Goal: Task Accomplishment & Management: Manage account settings

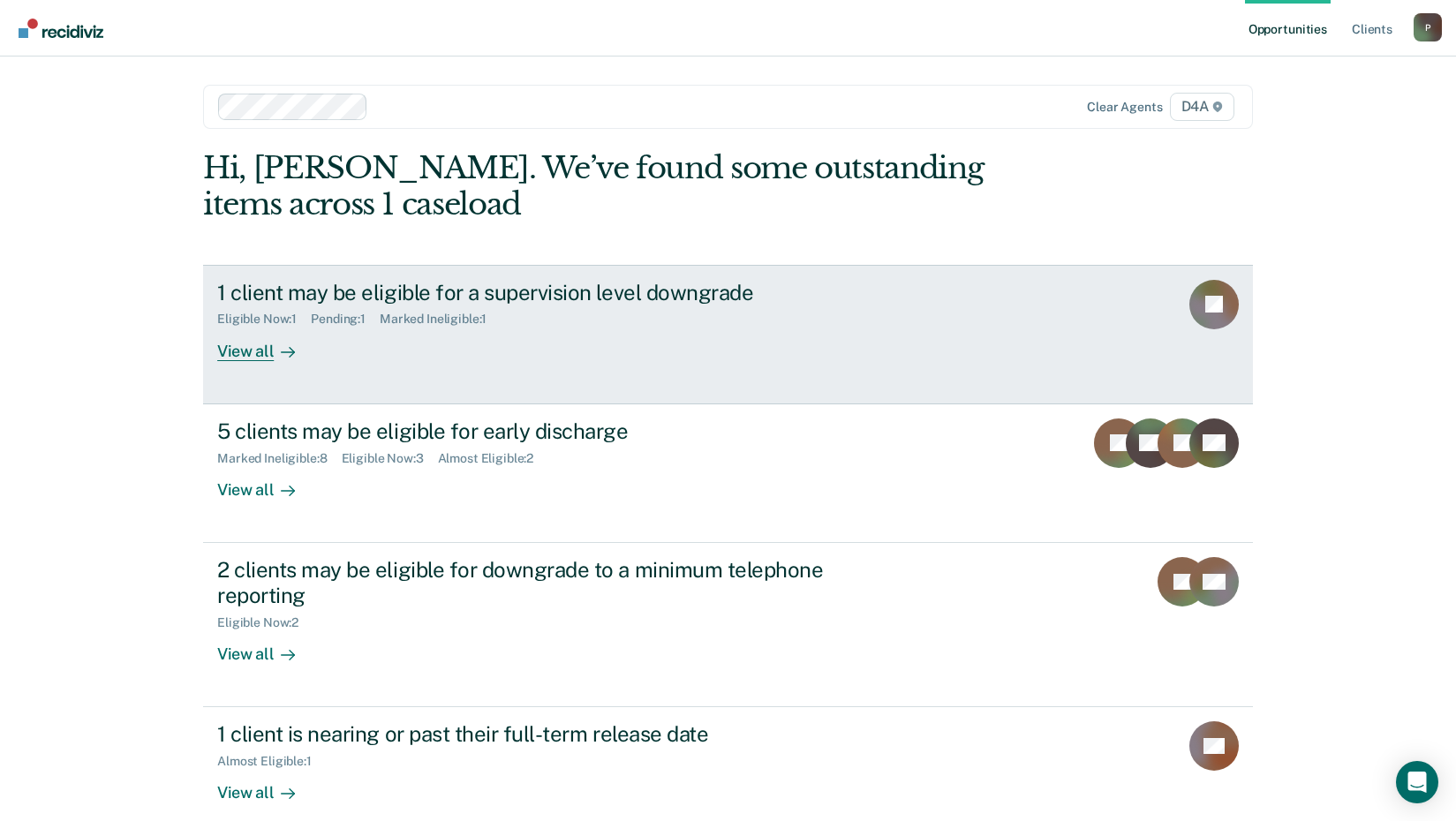
click at [251, 353] on div "View all" at bounding box center [266, 344] width 99 height 34
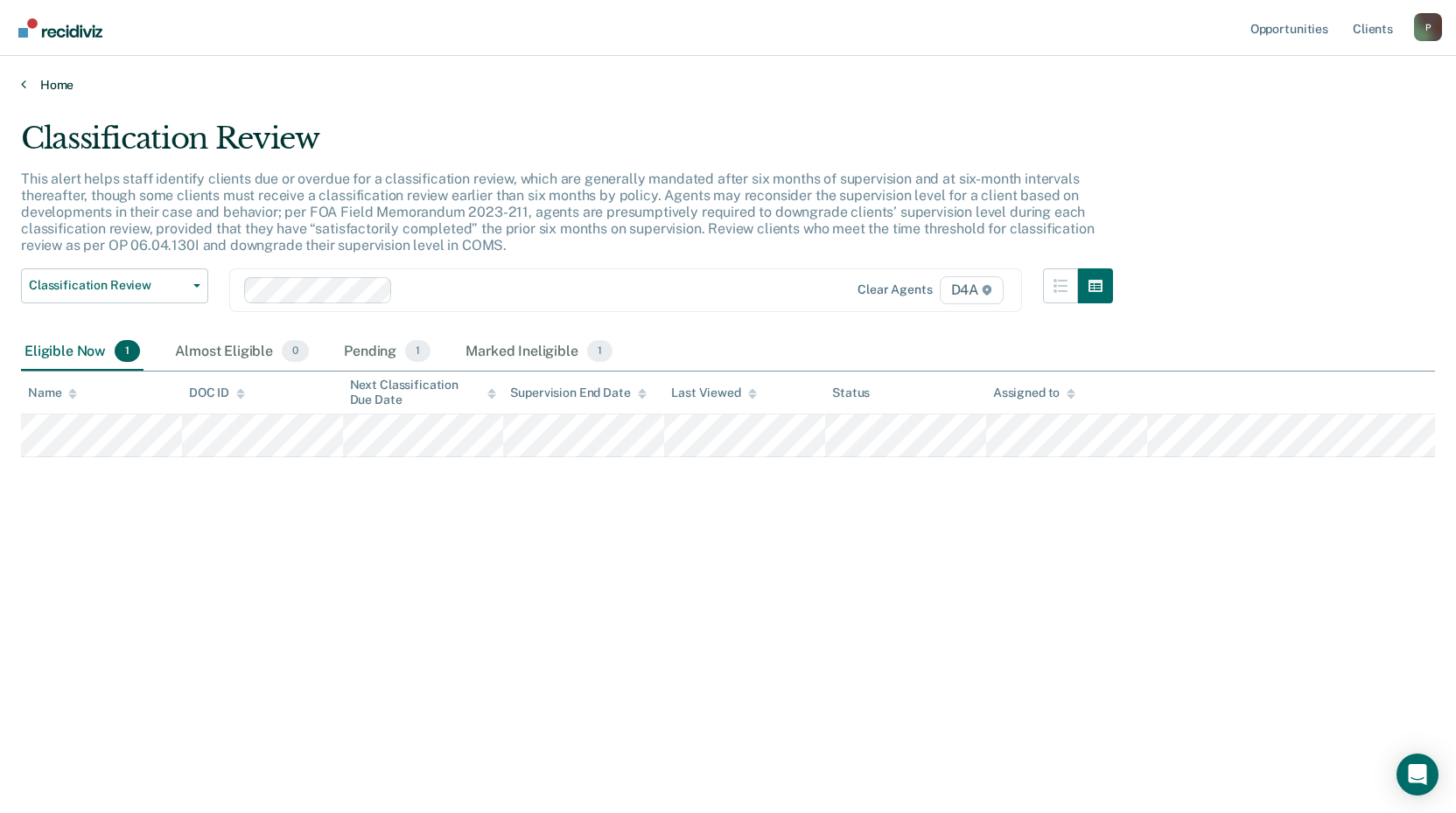
click at [25, 81] on icon at bounding box center [24, 83] width 6 height 14
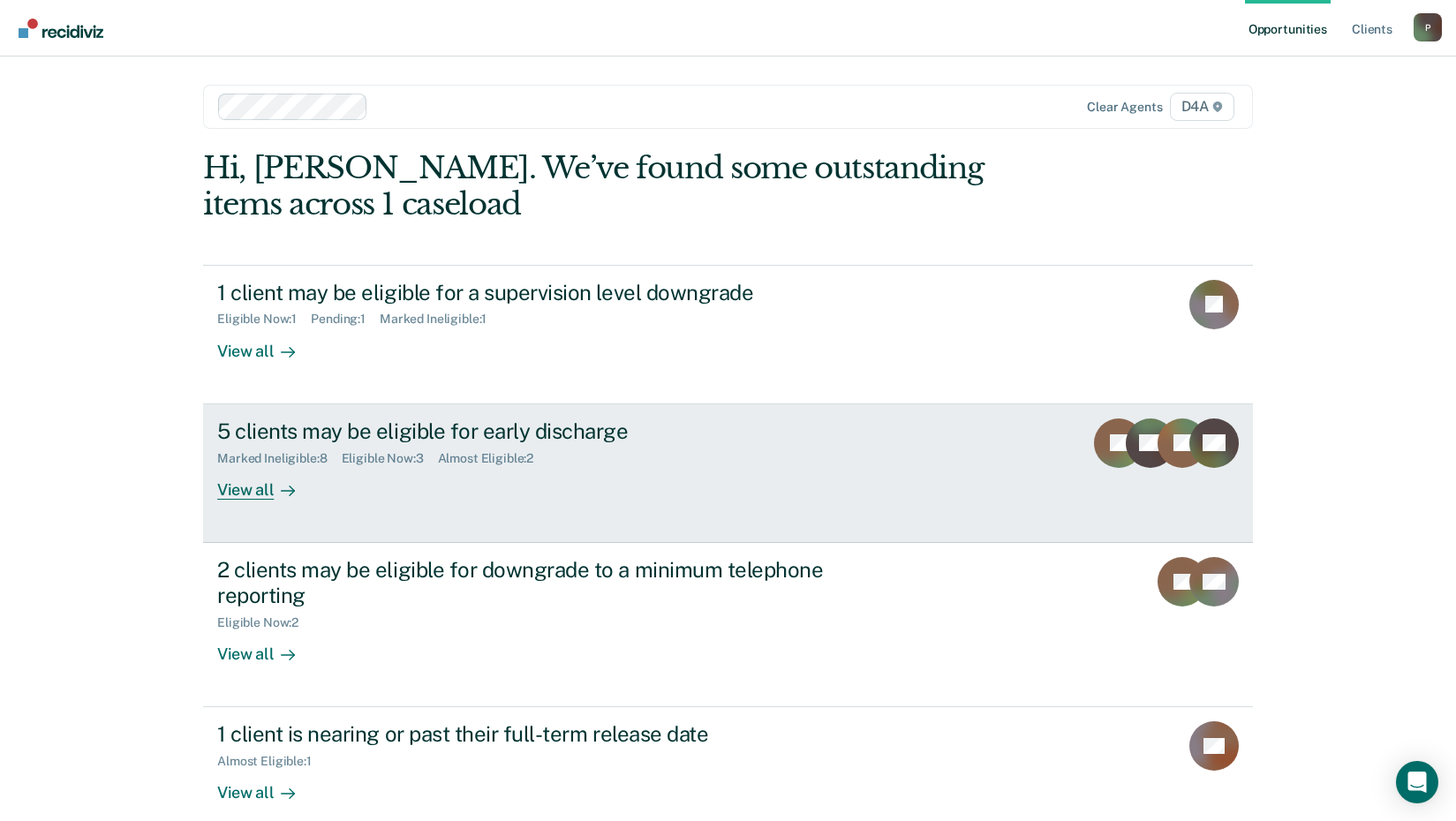
click at [241, 487] on div "View all" at bounding box center [266, 482] width 99 height 34
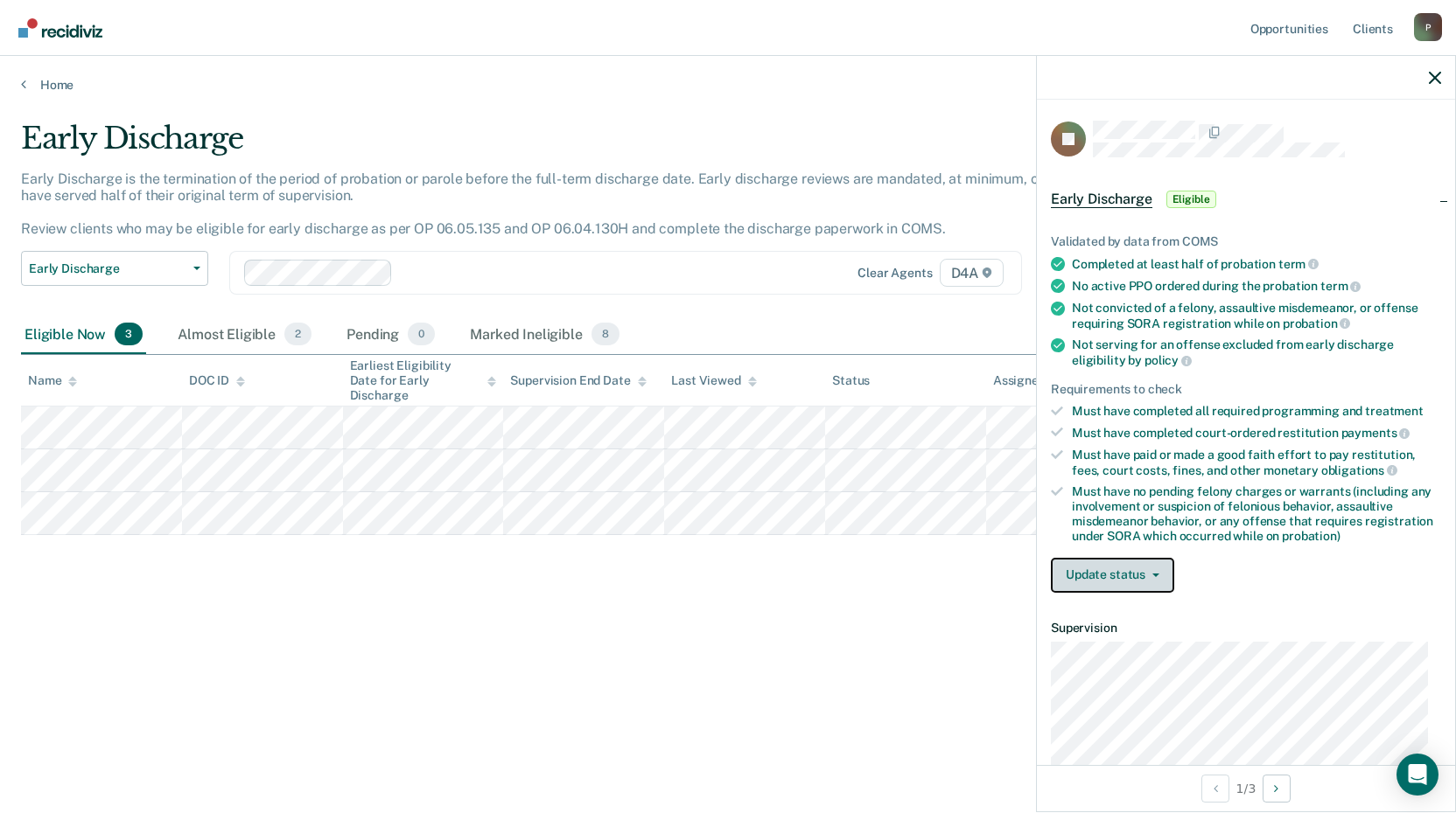
click at [1129, 572] on button "Update status" at bounding box center [1112, 575] width 123 height 35
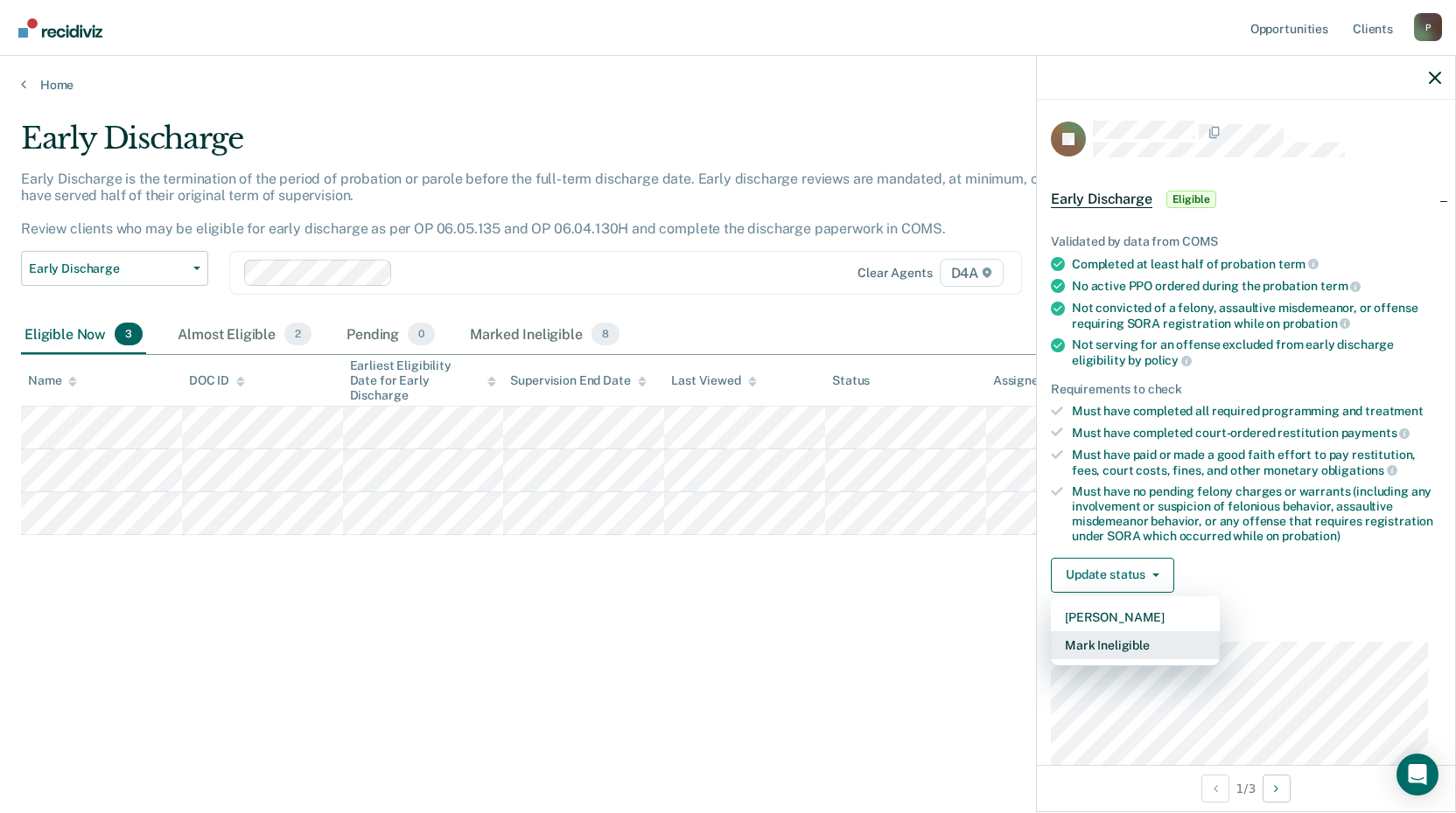
click at [1075, 643] on button "Mark Ineligible" at bounding box center [1135, 645] width 169 height 28
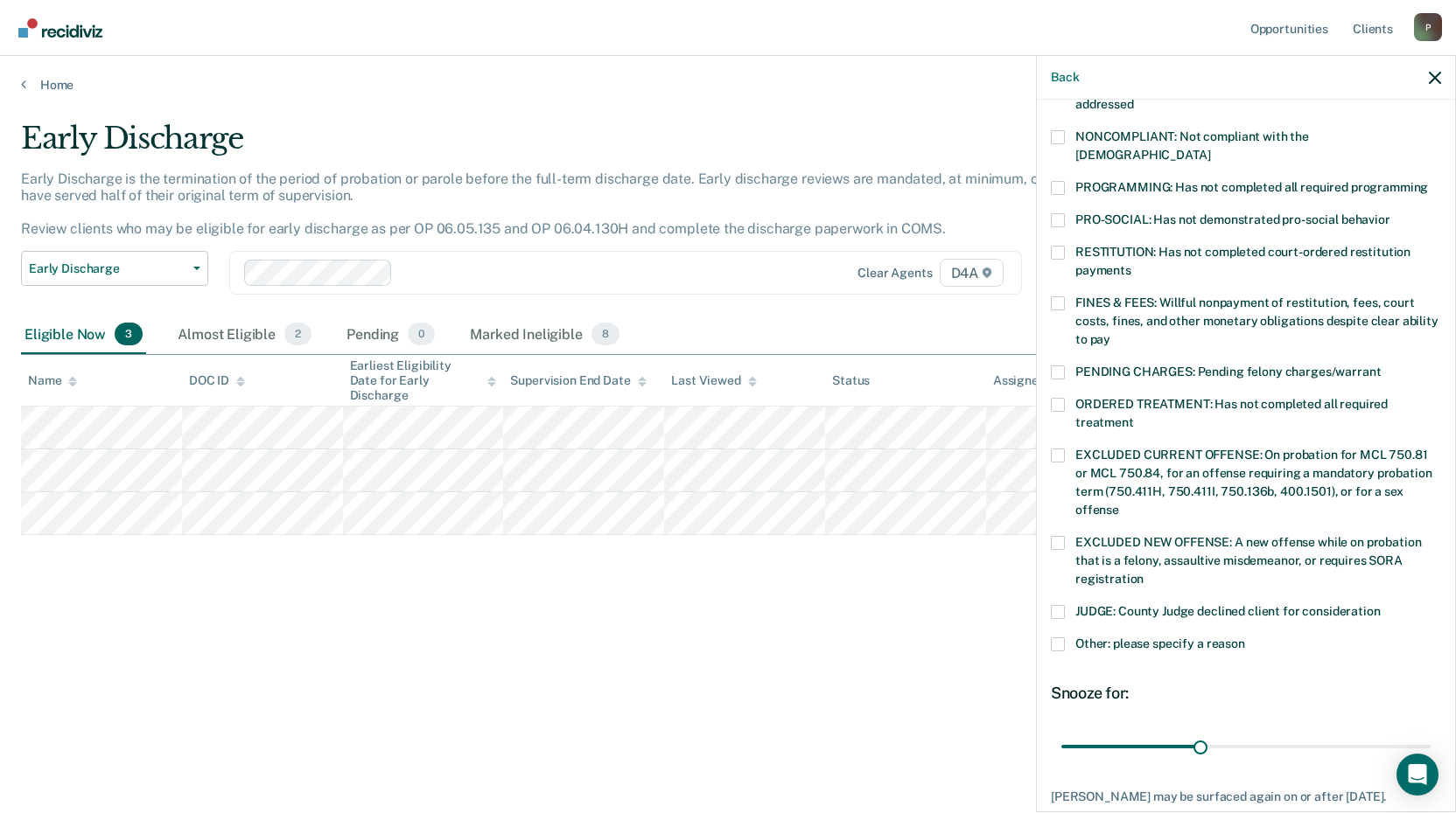
scroll to position [350, 0]
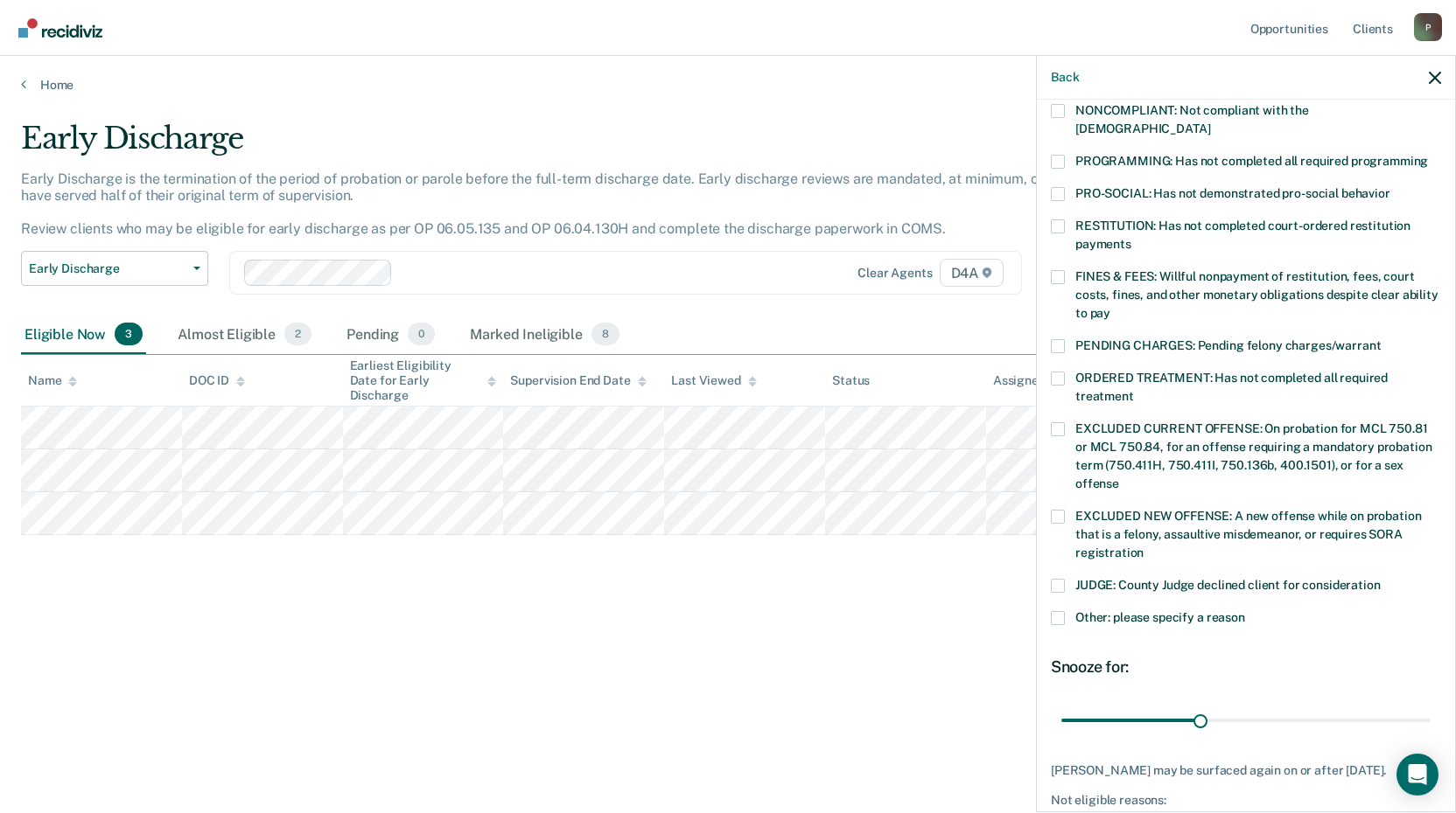
click at [1061, 611] on span at bounding box center [1057, 618] width 14 height 14
click at [1245, 611] on input "Other: please specify a reason" at bounding box center [1245, 611] width 0 height 0
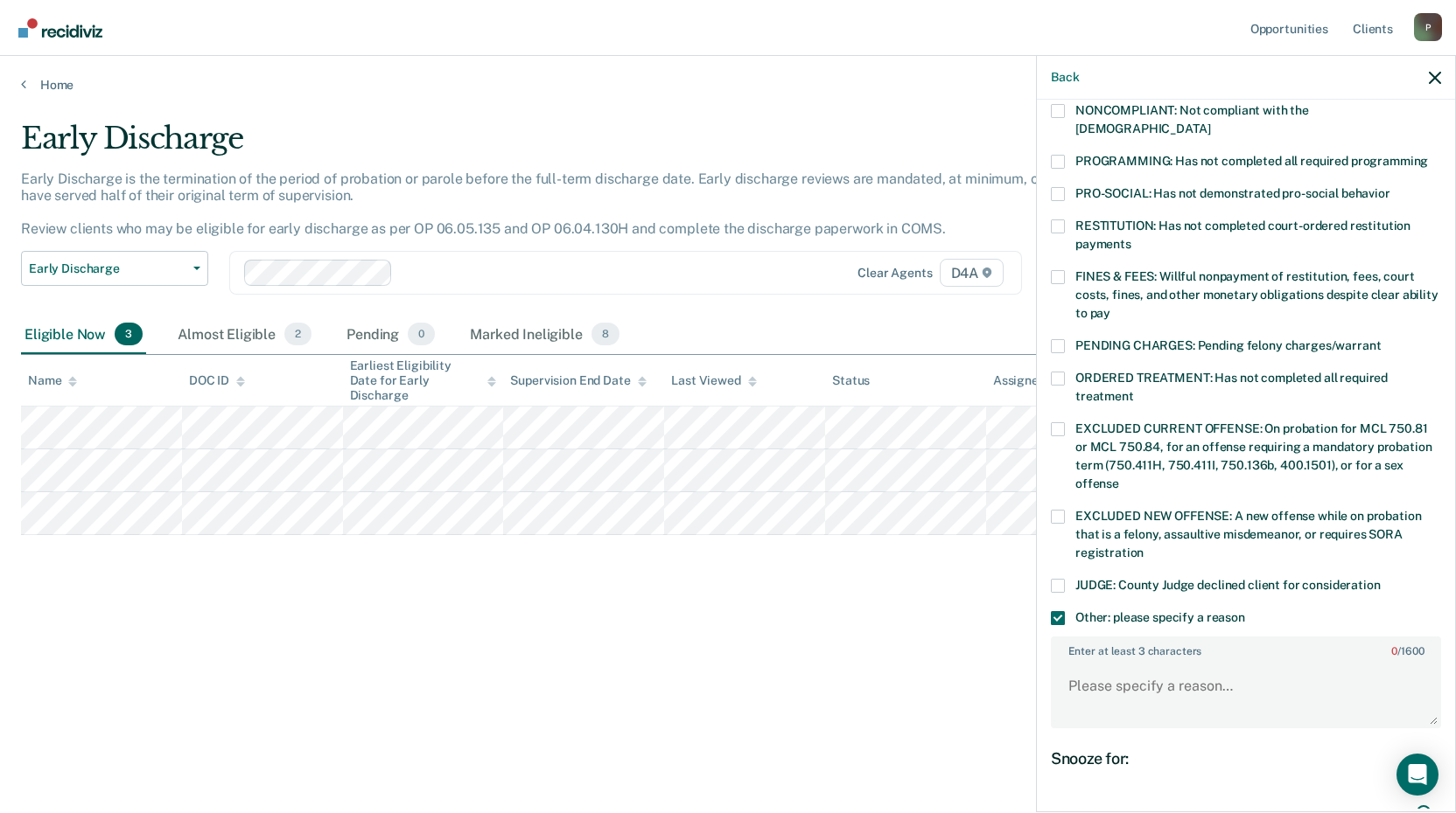
drag, startPoint x: 1239, startPoint y: 788, endPoint x: 1342, endPoint y: 715, distance: 126.2
type input "79"
click at [1430, 797] on input "range" at bounding box center [1245, 812] width 369 height 30
click at [1093, 662] on textarea "Enter at least 3 characters 0 / 1600" at bounding box center [1246, 695] width 387 height 64
click at [1054, 220] on span at bounding box center [1057, 226] width 14 height 14
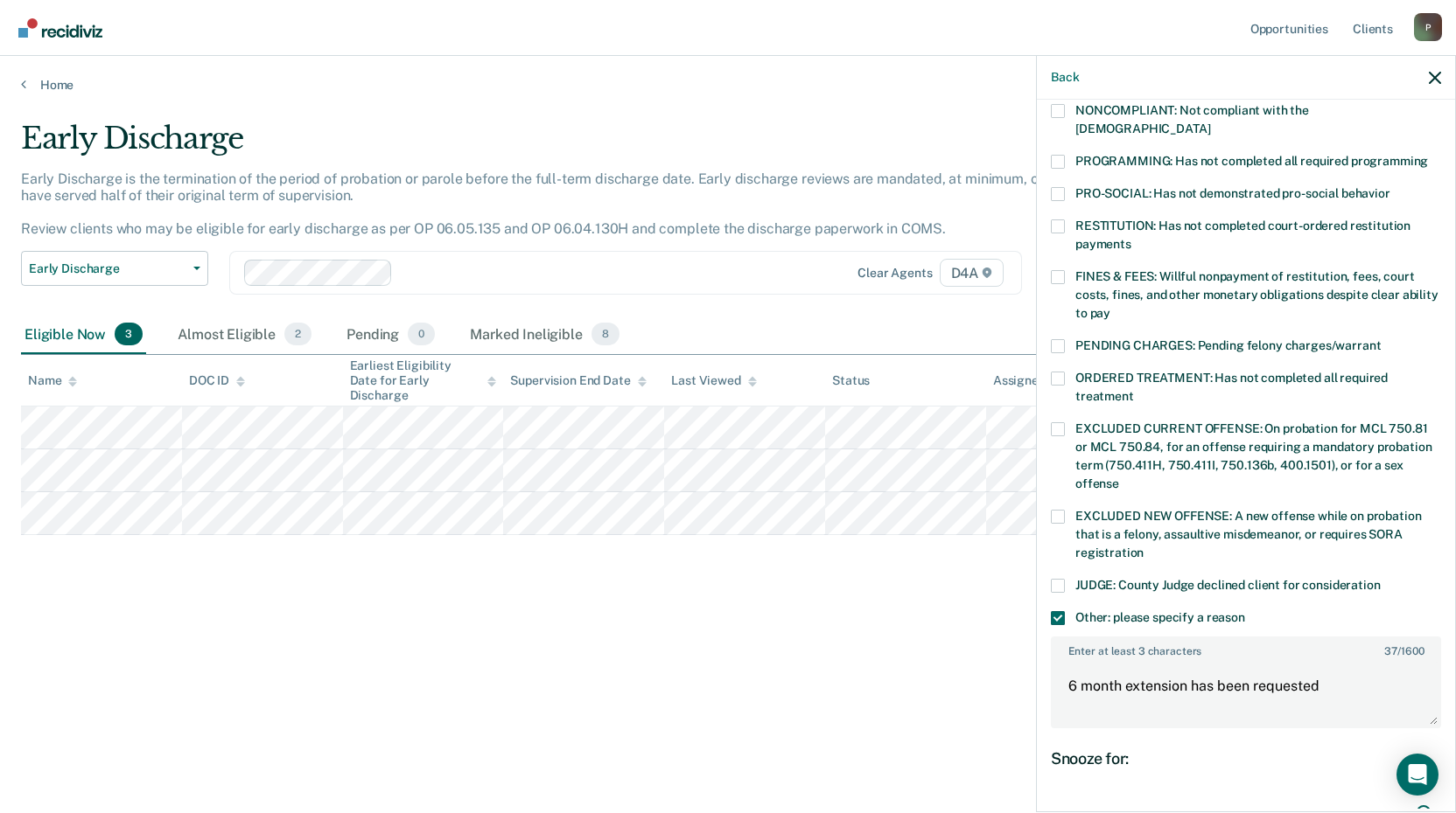
click at [1131, 238] on input "RESTITUTION: Has not completed court-ordered restitution payments" at bounding box center [1131, 238] width 0 height 0
click at [1338, 663] on textarea "6 month extension has been requested" at bounding box center [1246, 695] width 387 height 64
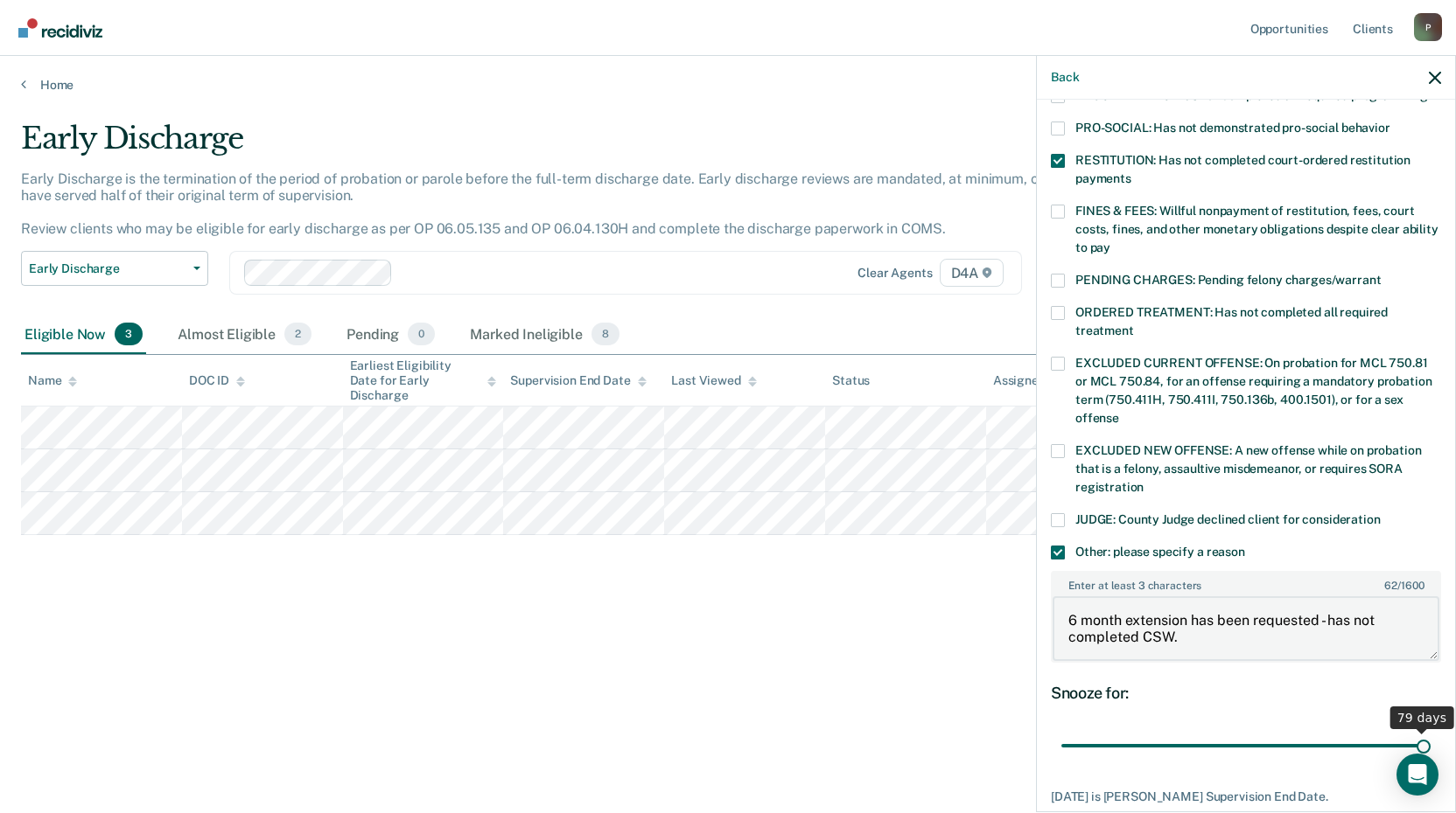
scroll to position [501, 0]
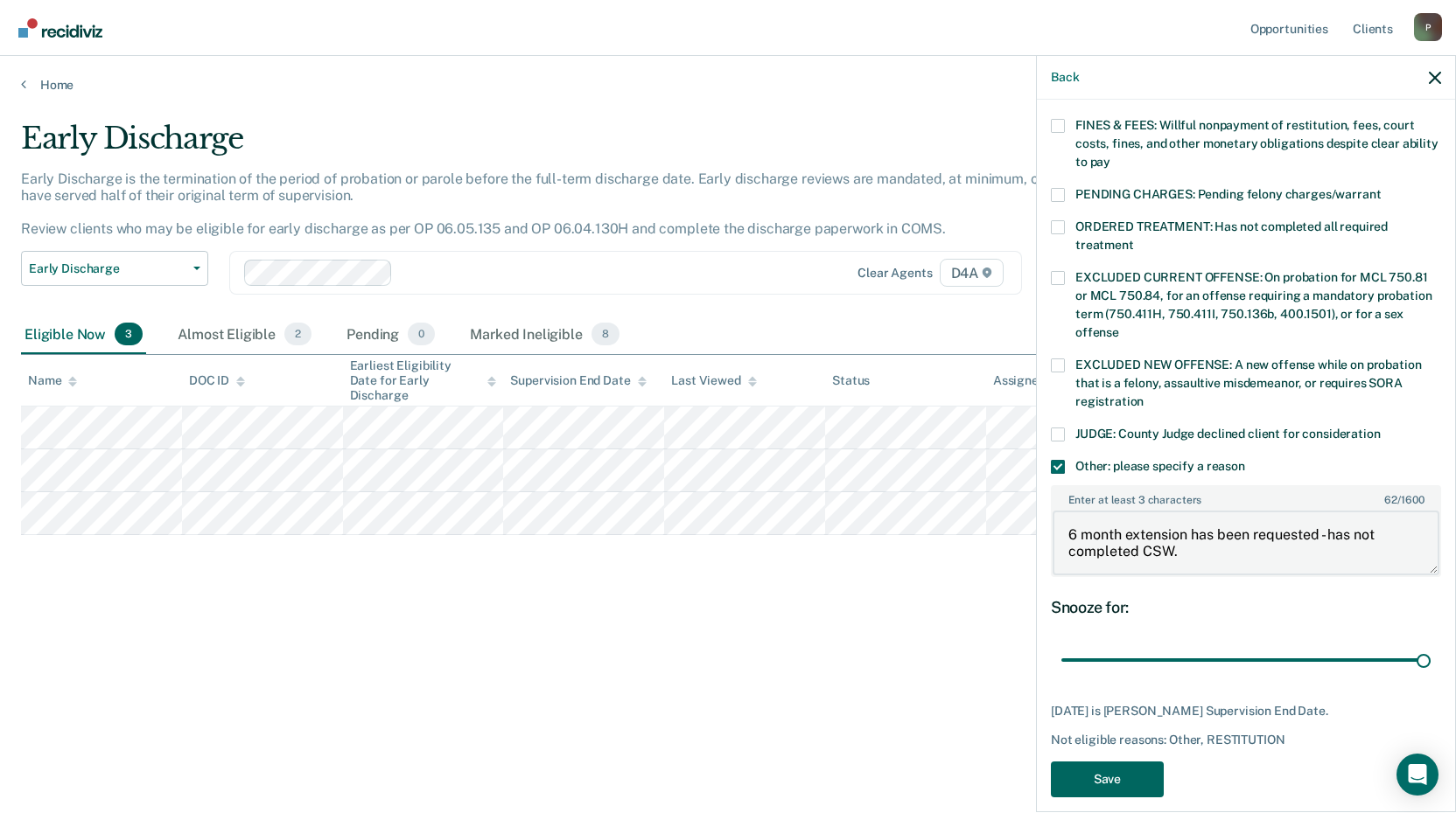
type textarea "6 month extension has been requested - has not completed CSW."
click at [1107, 762] on button "Save" at bounding box center [1106, 780] width 113 height 36
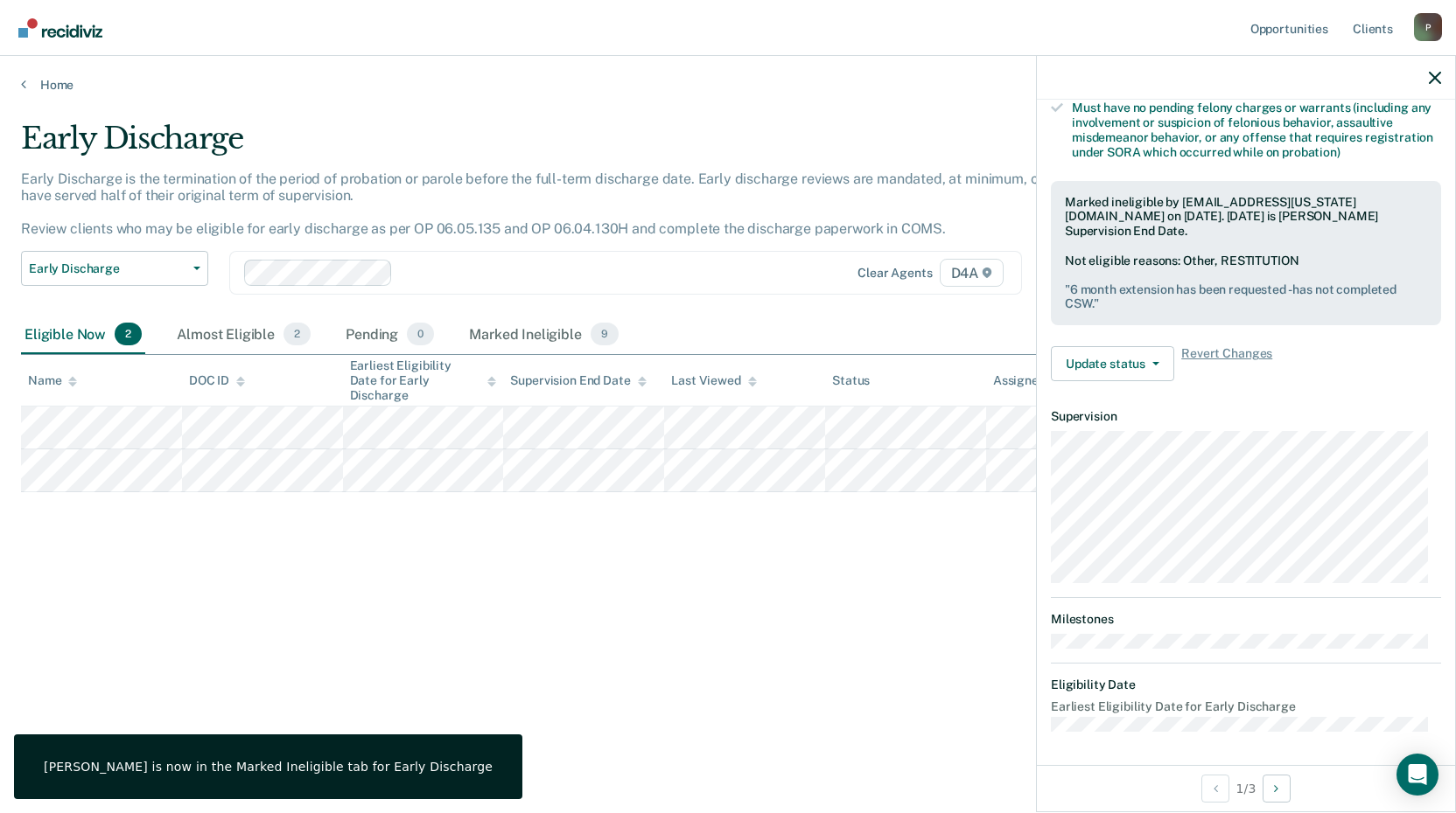
scroll to position [211, 0]
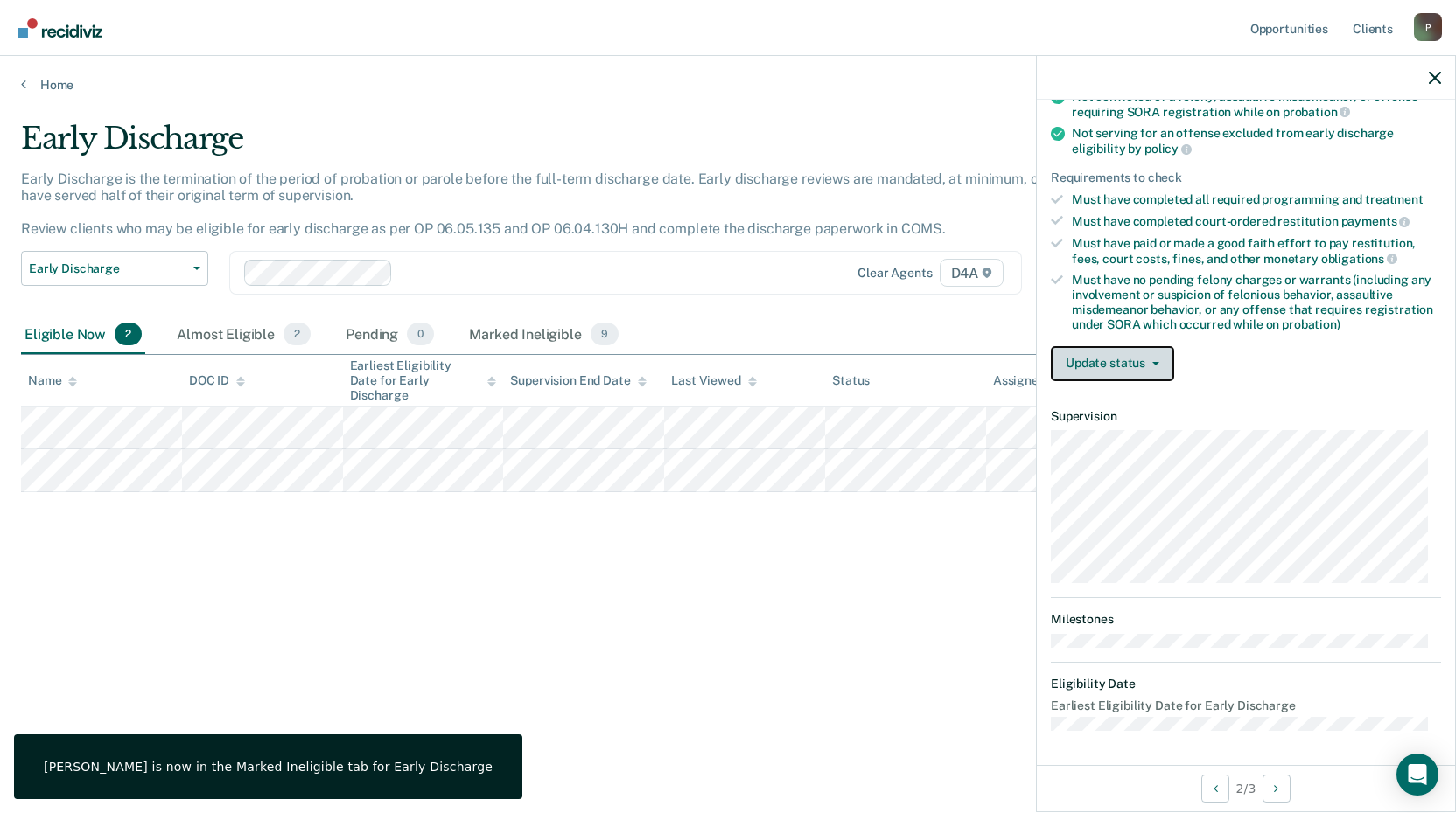
click at [1104, 362] on button "Update status" at bounding box center [1112, 363] width 123 height 35
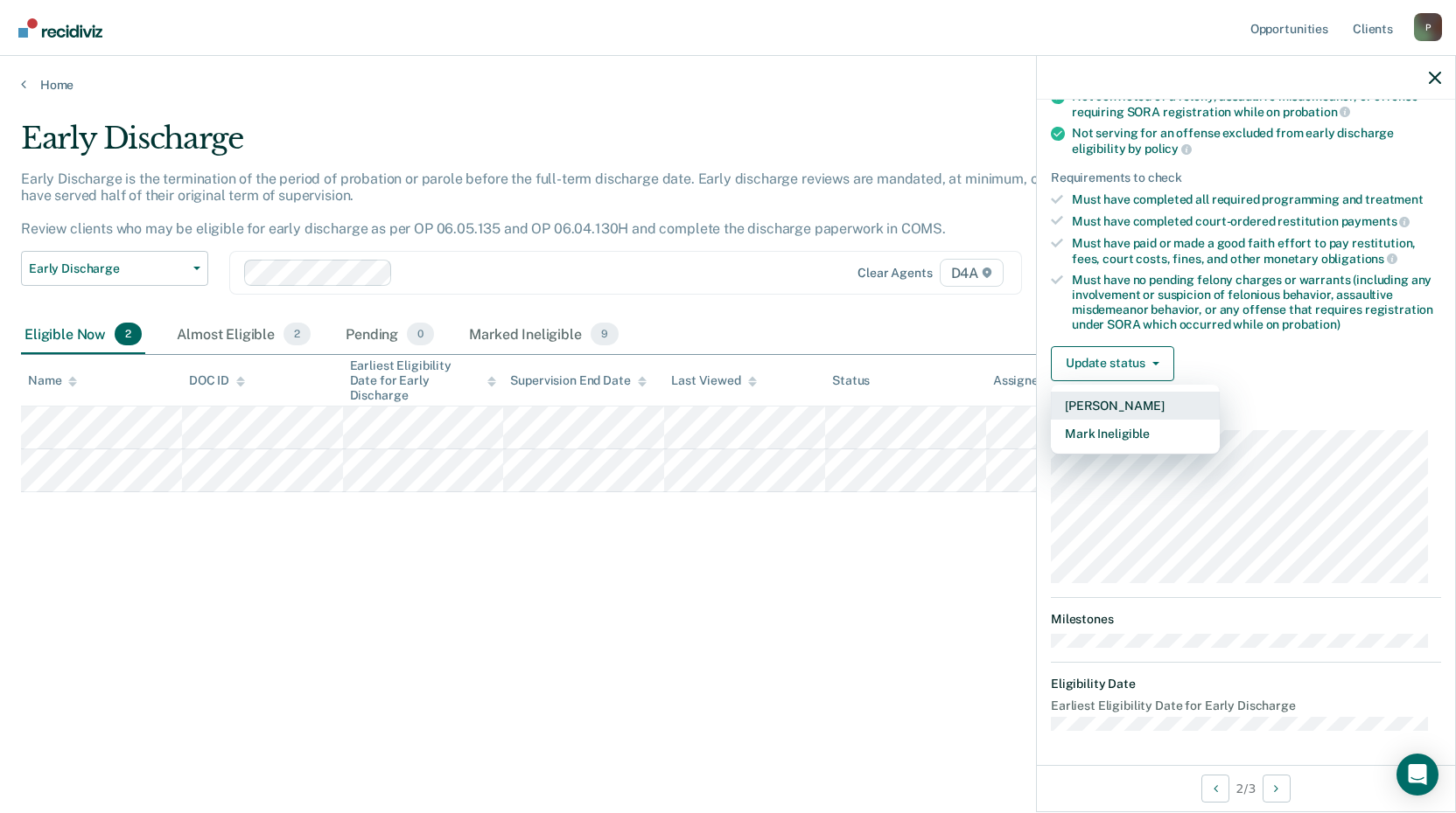
click at [1111, 402] on button "[PERSON_NAME]" at bounding box center [1135, 406] width 169 height 28
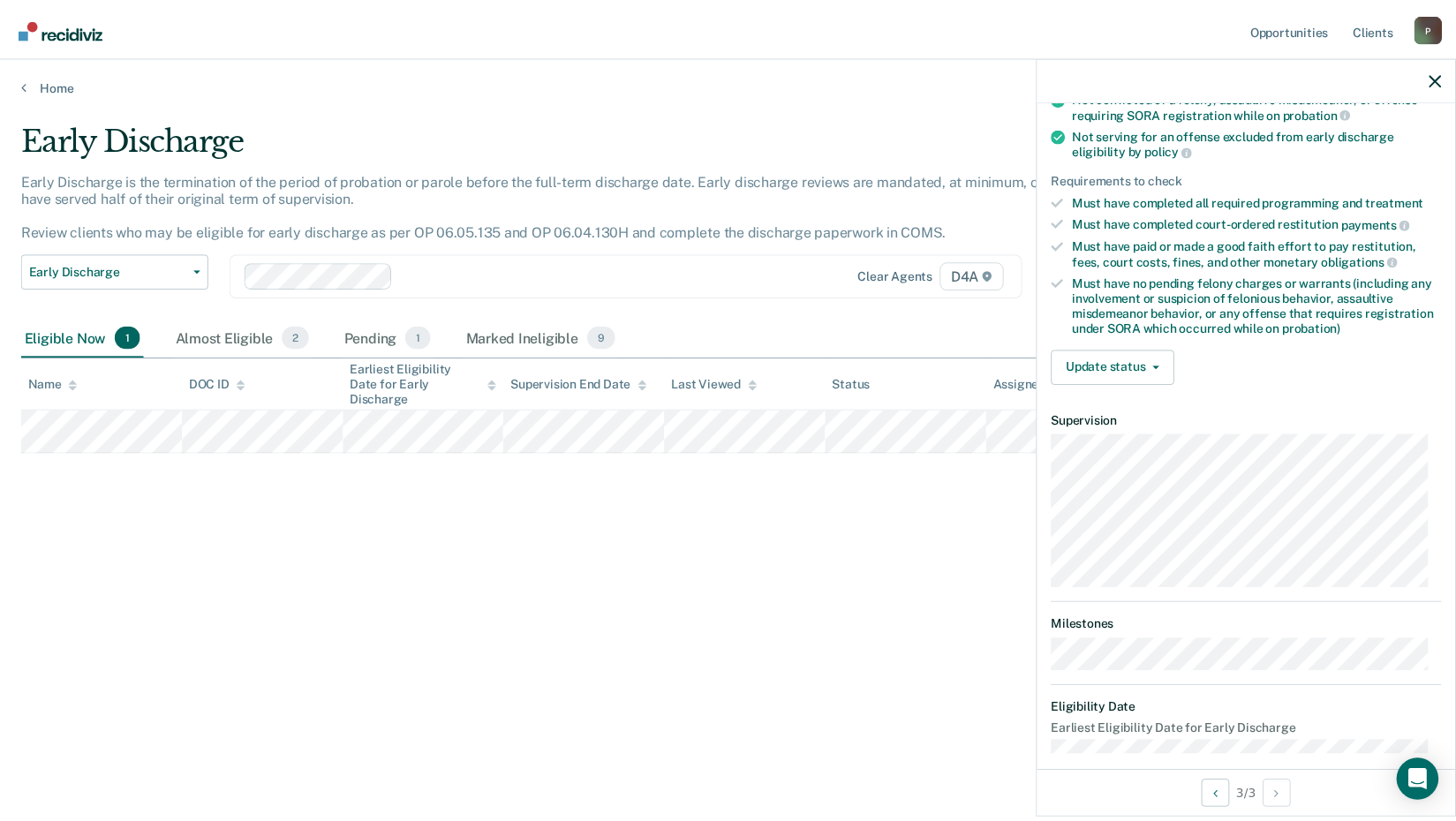
scroll to position [232, 0]
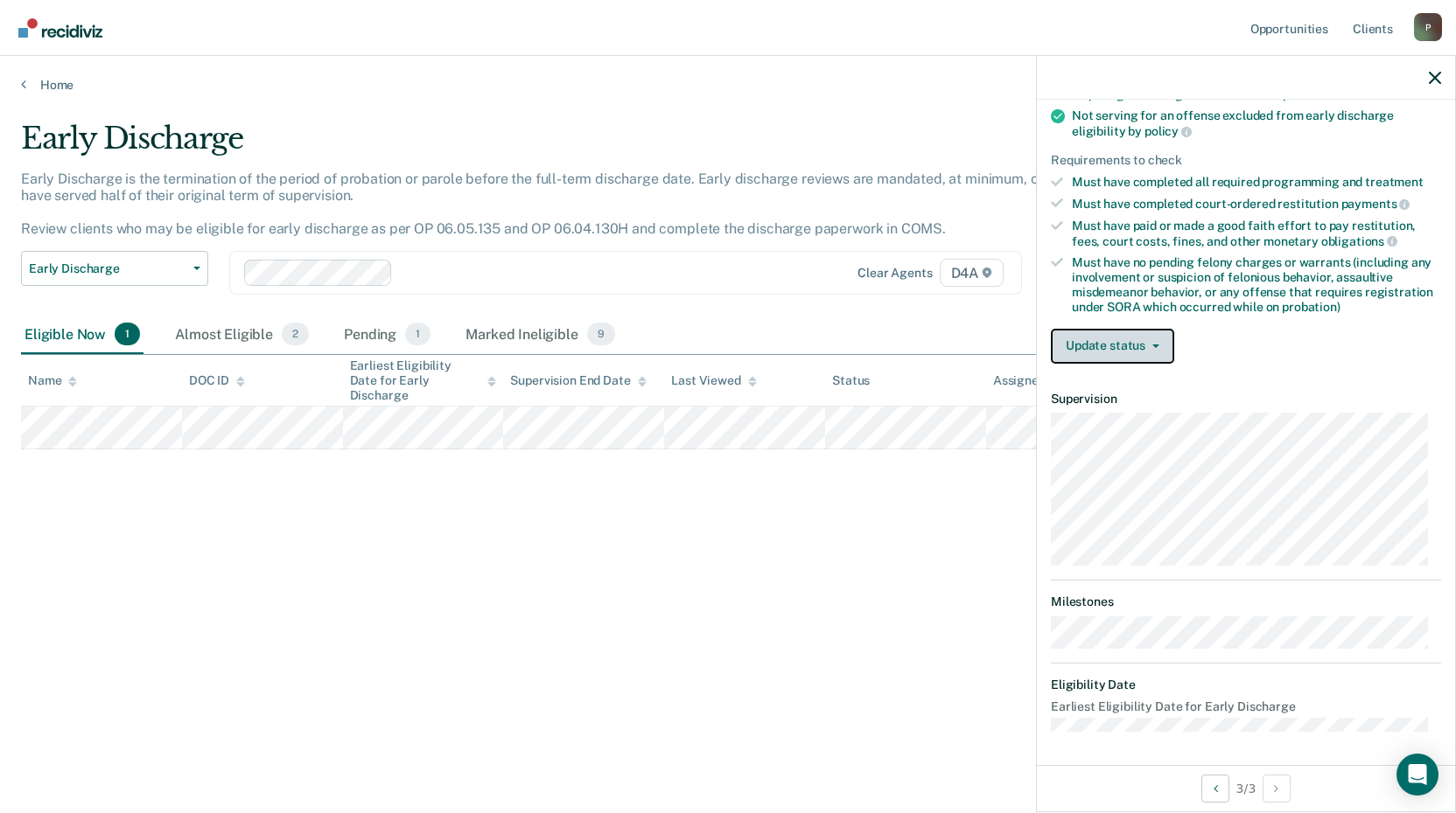
click at [1104, 339] on button "Update status" at bounding box center [1112, 346] width 123 height 35
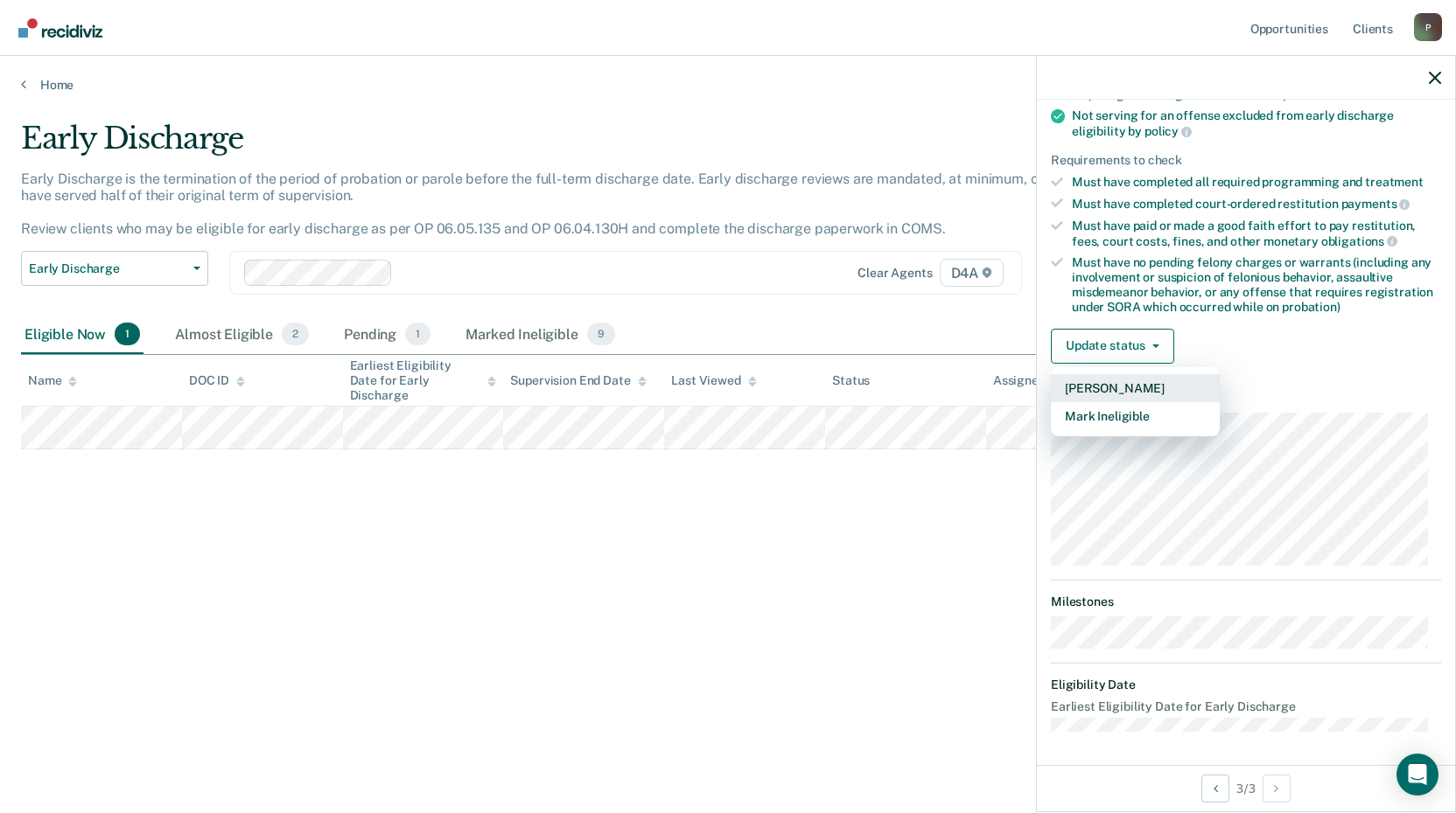
click at [1100, 382] on button "[PERSON_NAME]" at bounding box center [1135, 388] width 169 height 28
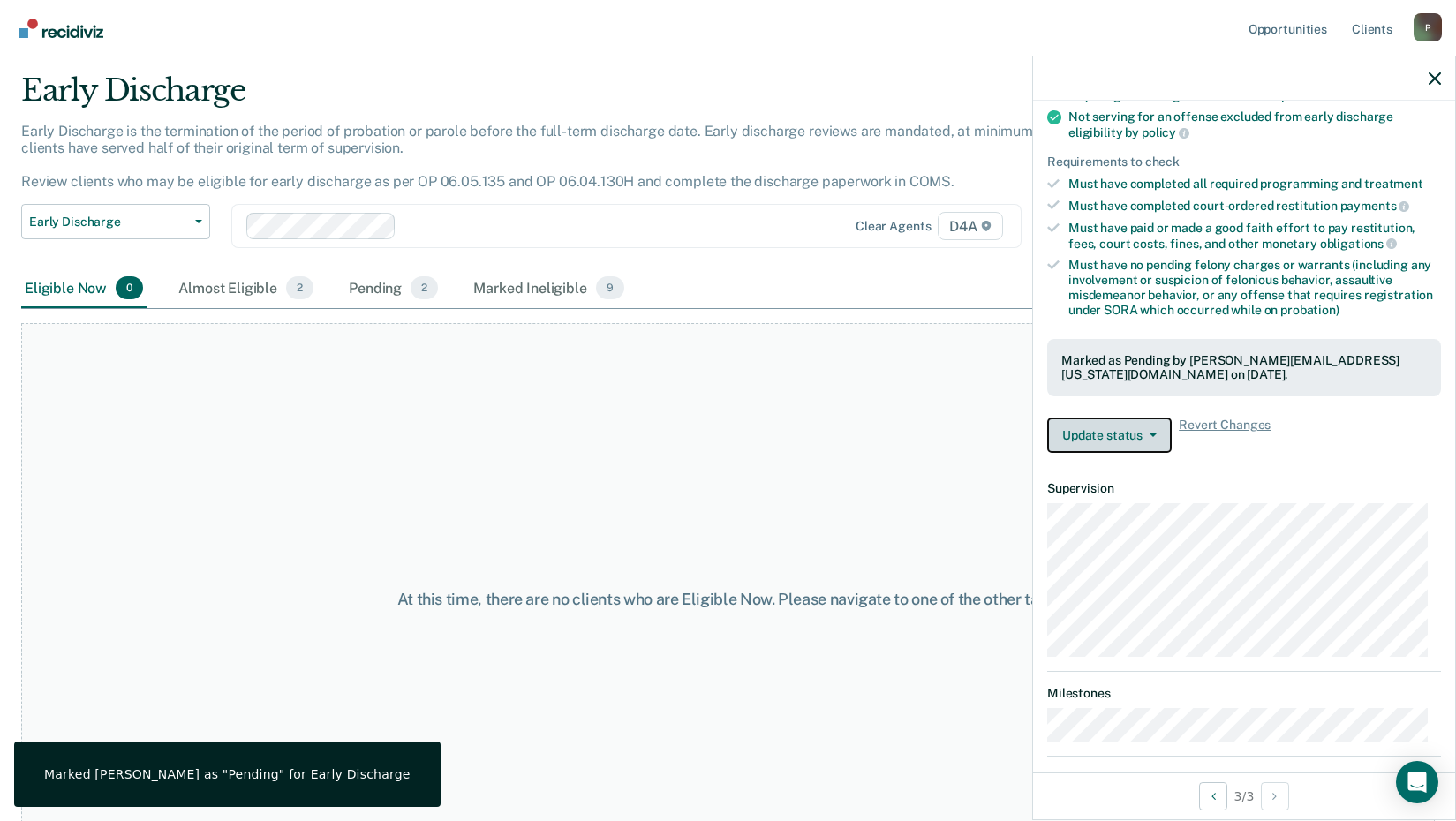
scroll to position [0, 0]
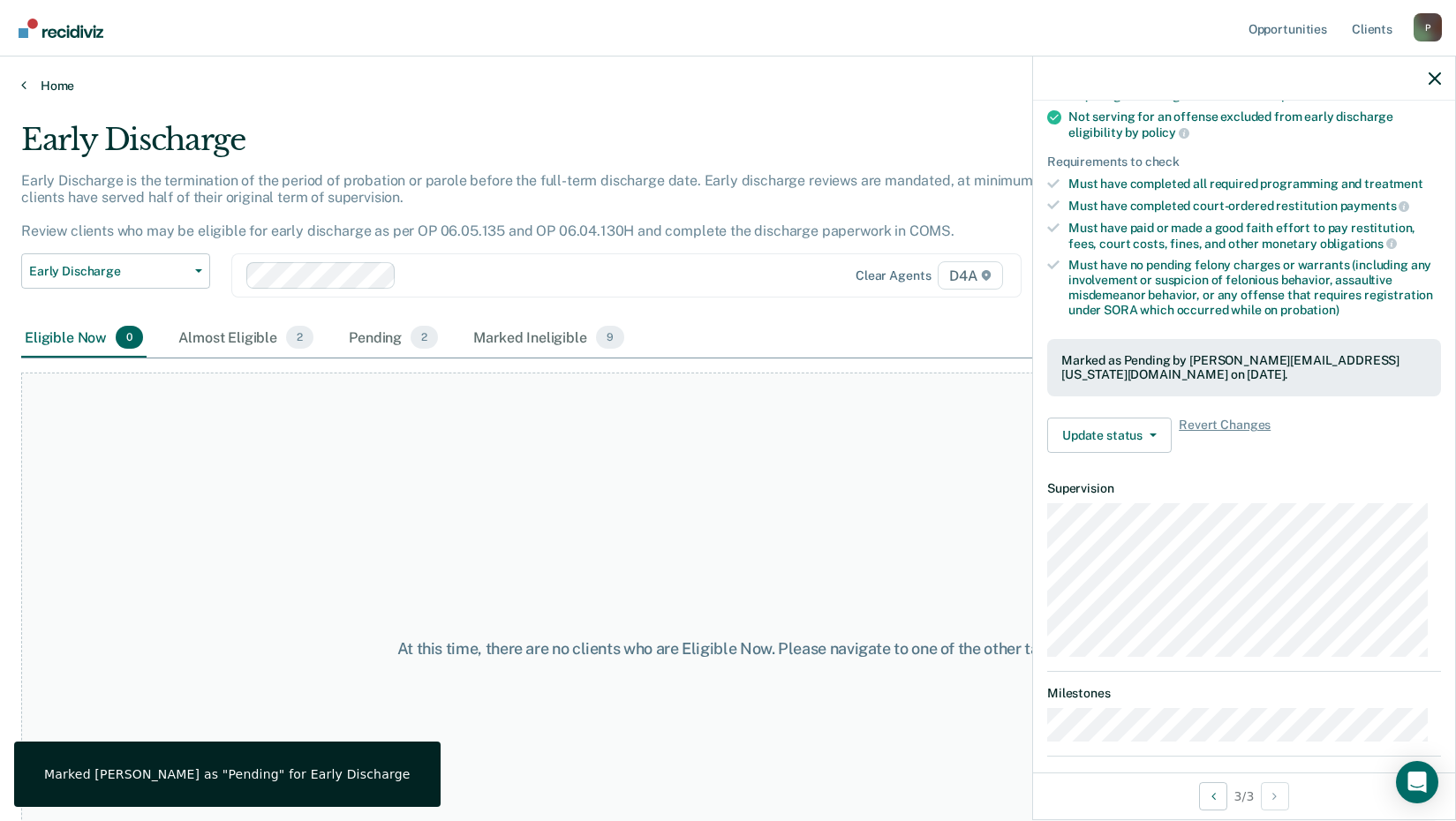
click at [22, 82] on icon at bounding box center [24, 84] width 6 height 14
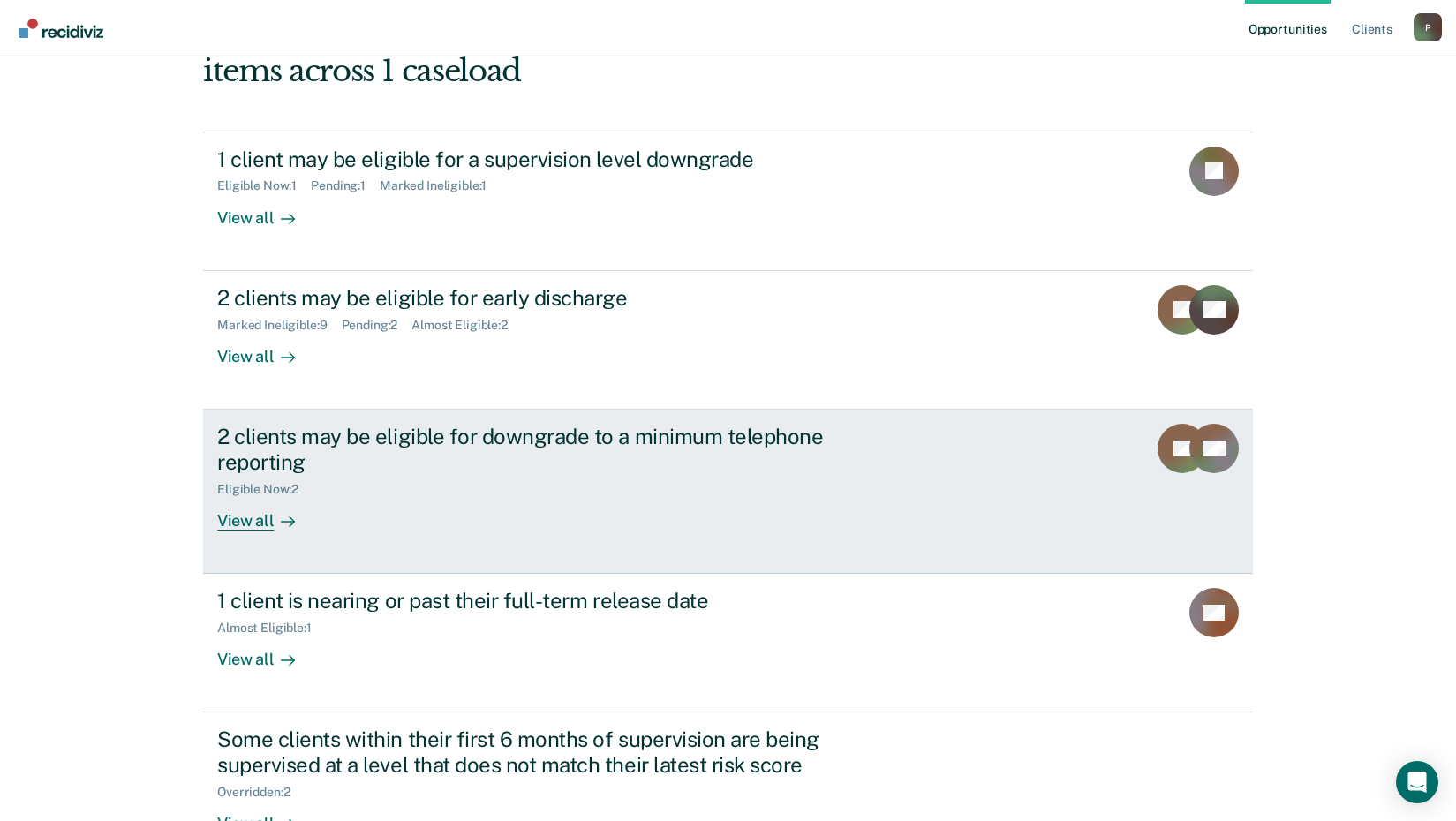
scroll to position [177, 0]
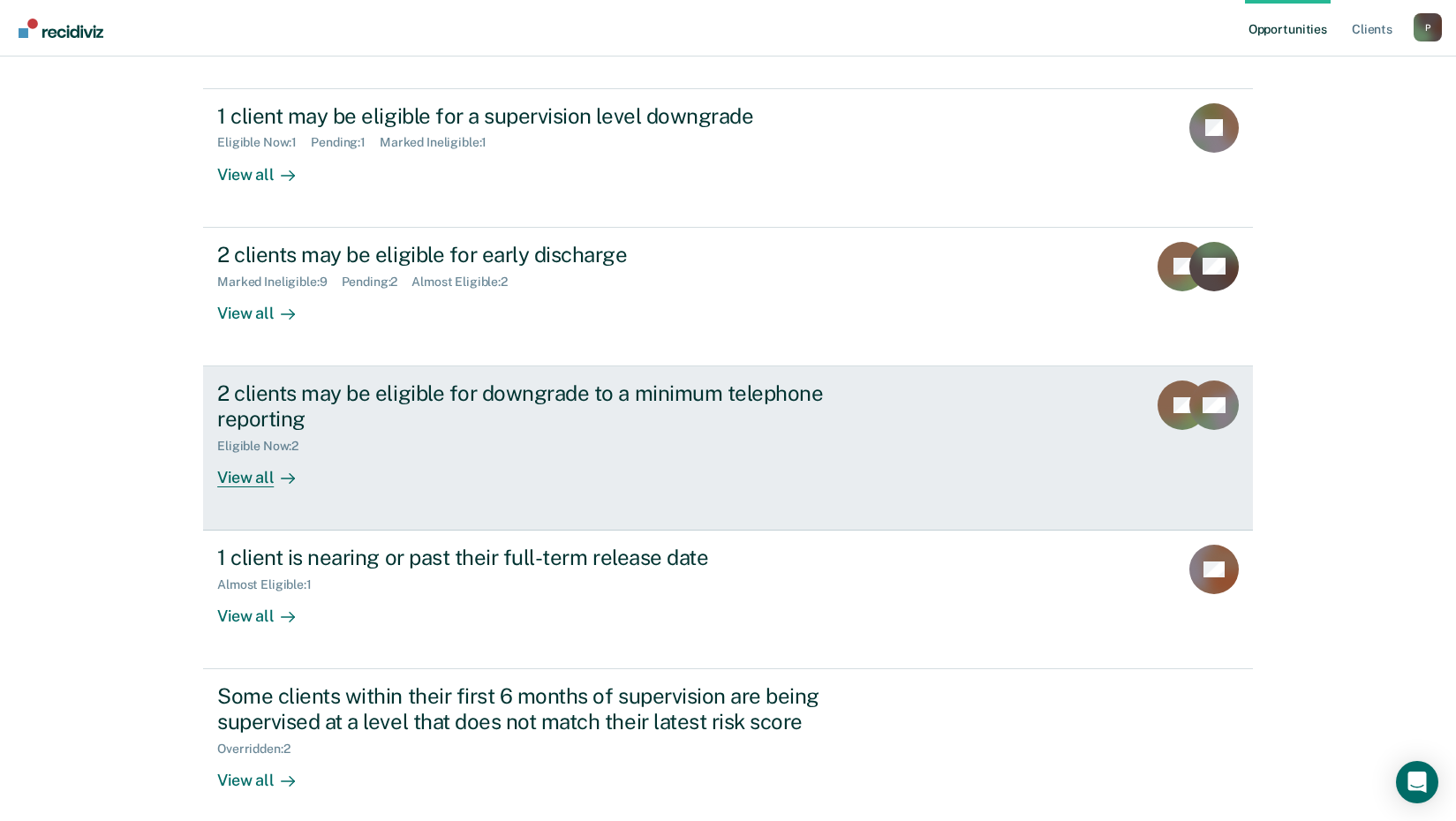
click at [253, 472] on div "View all" at bounding box center [266, 470] width 99 height 34
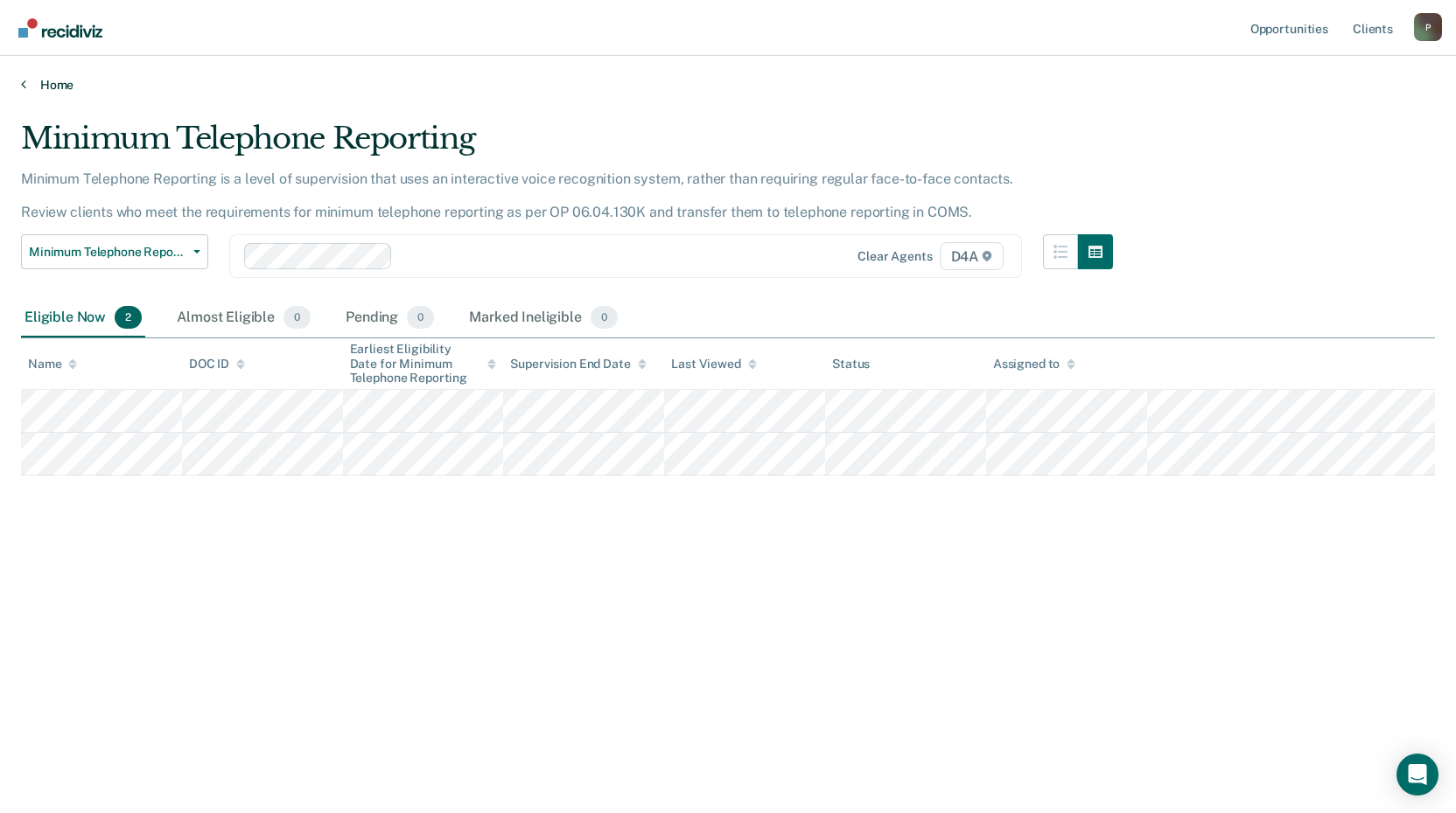
click at [26, 82] on icon at bounding box center [24, 83] width 6 height 14
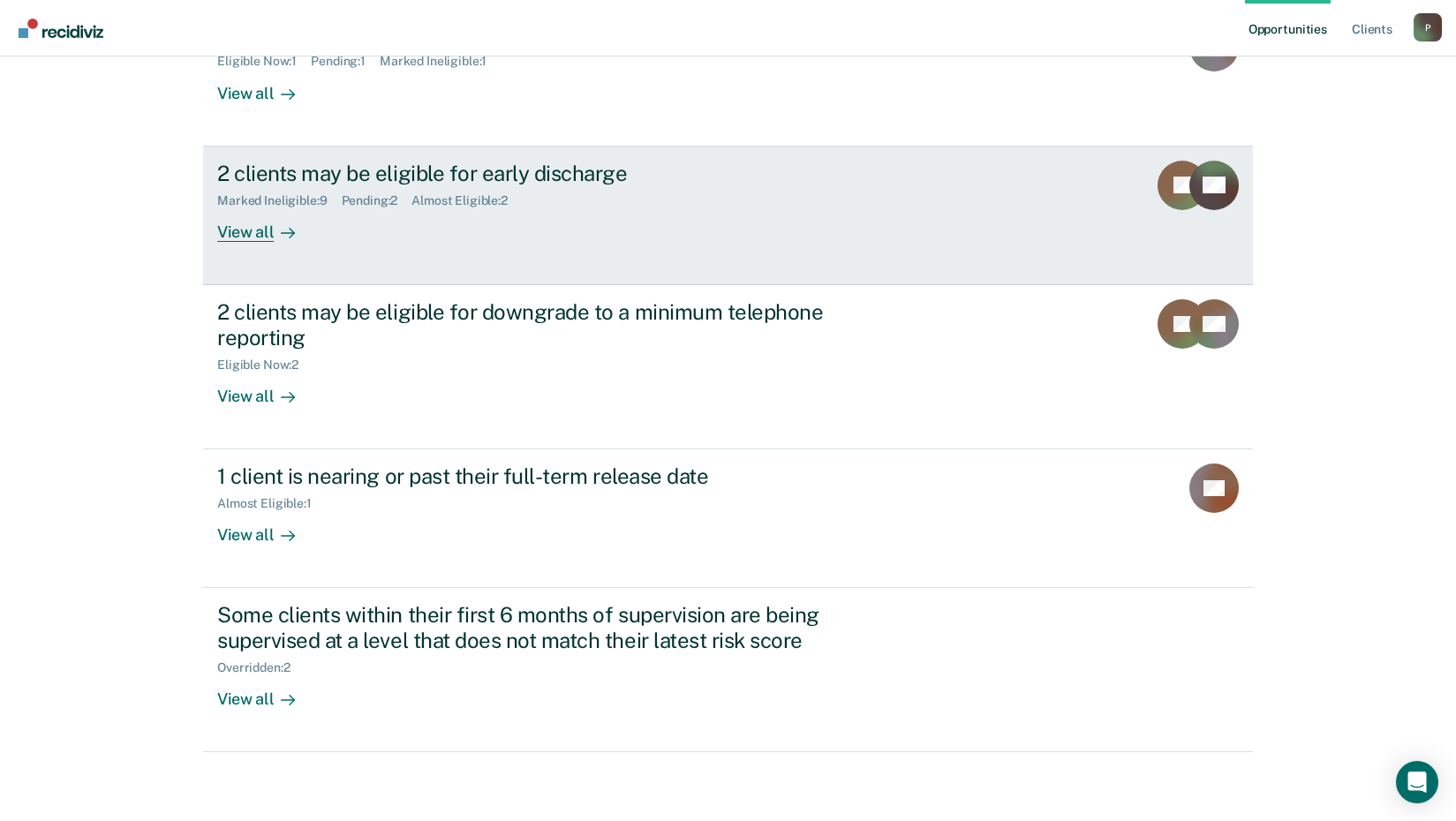
scroll to position [259, 0]
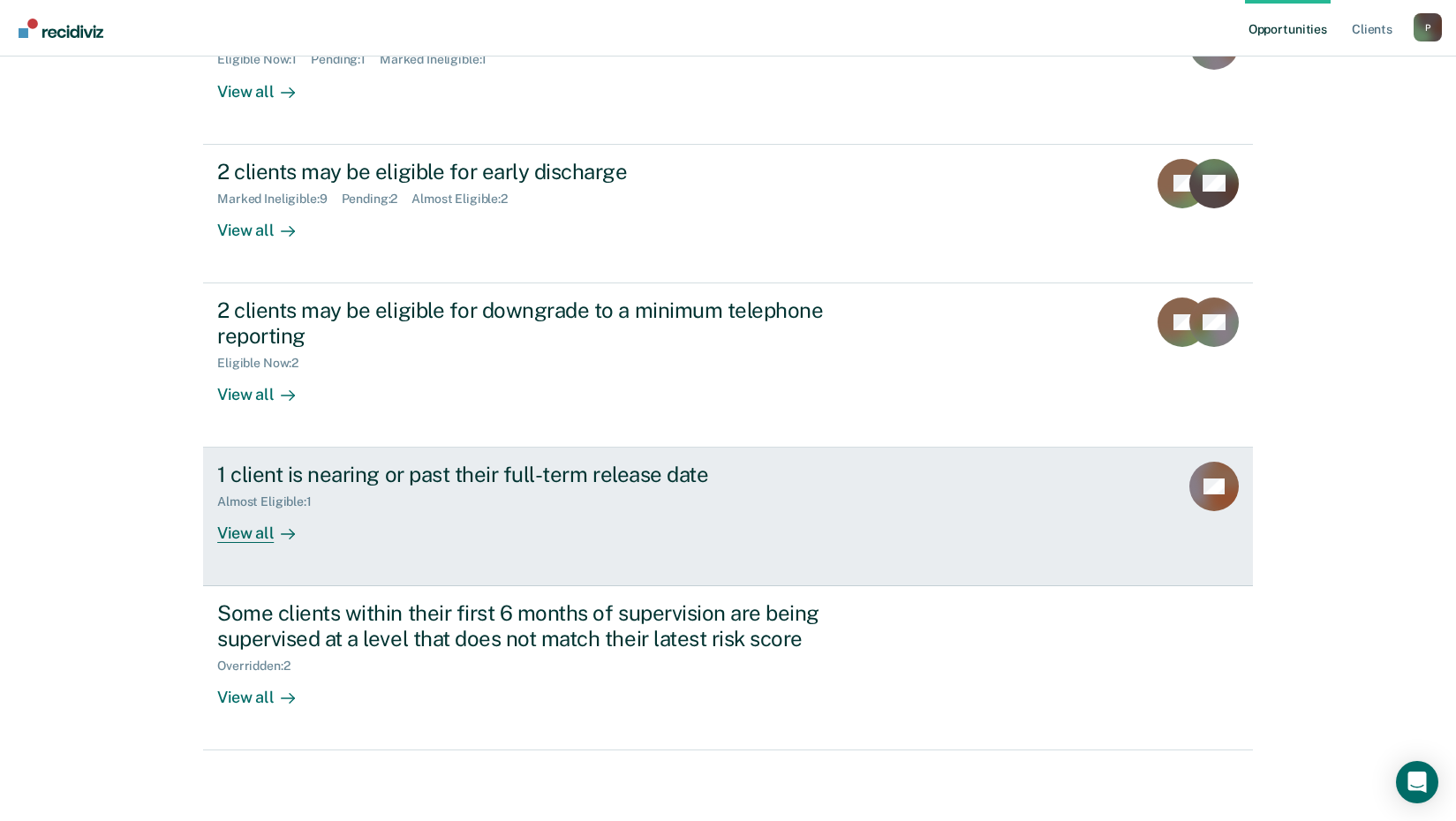
click at [226, 536] on div "View all" at bounding box center [266, 527] width 99 height 34
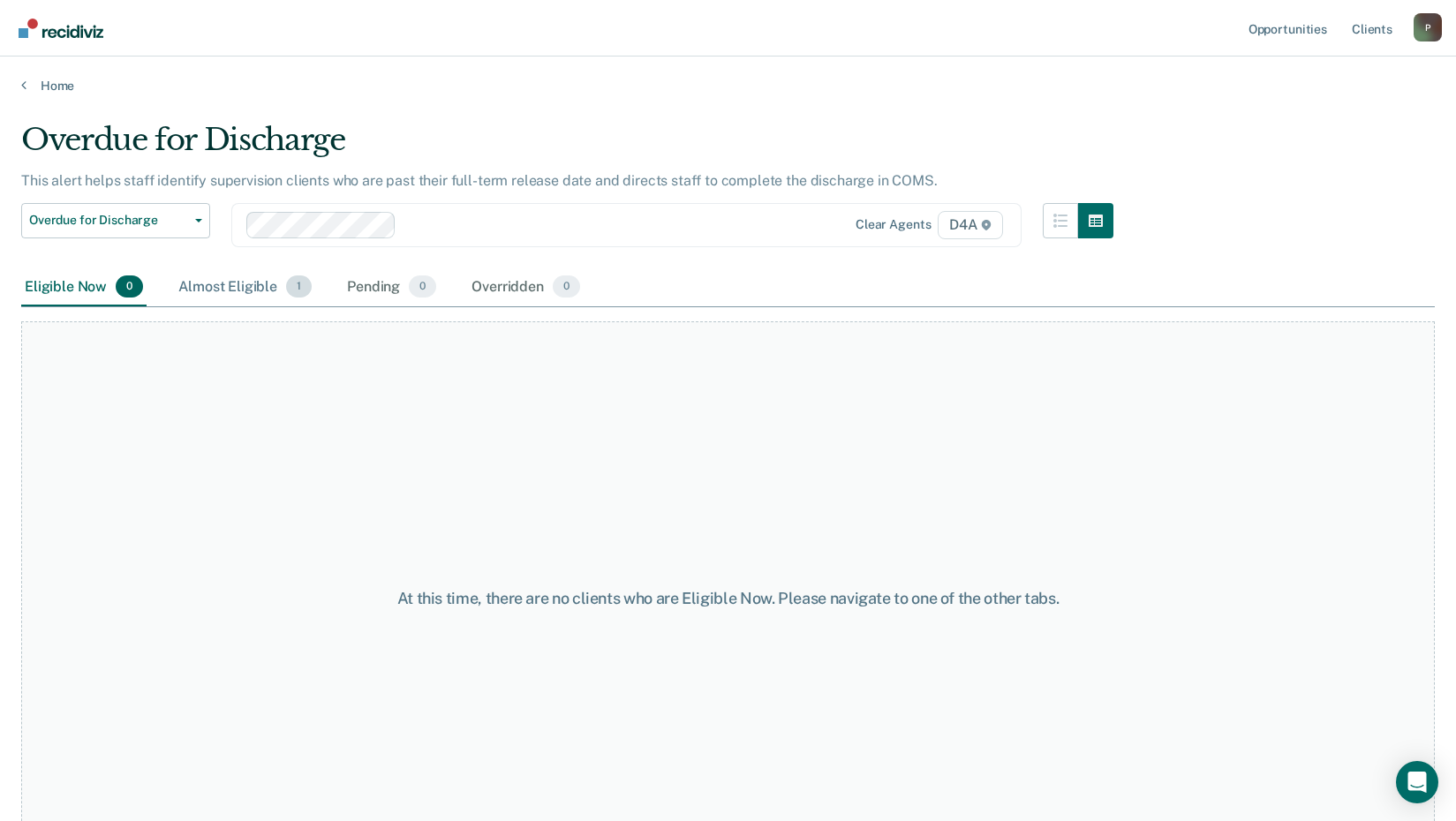
click at [252, 285] on div "Almost Eligible 1" at bounding box center [245, 288] width 141 height 39
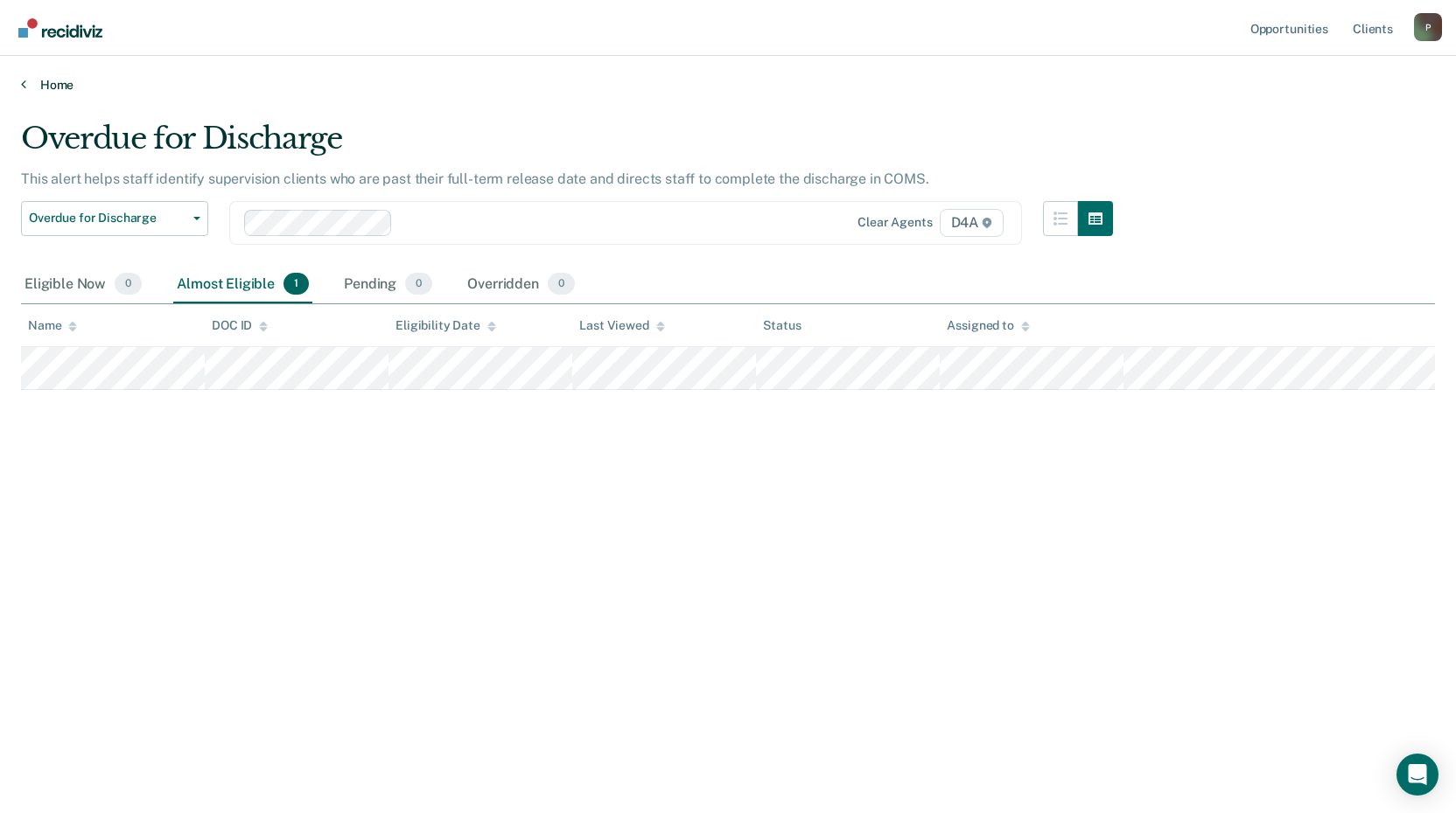
click at [21, 85] on icon at bounding box center [24, 83] width 6 height 14
